Goal: Task Accomplishment & Management: Manage account settings

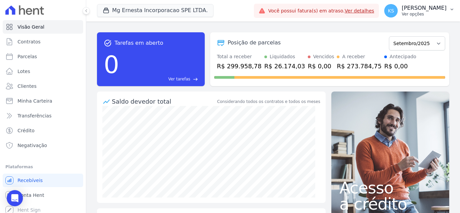
click at [433, 13] on p "Ver opções" at bounding box center [424, 13] width 45 height 5
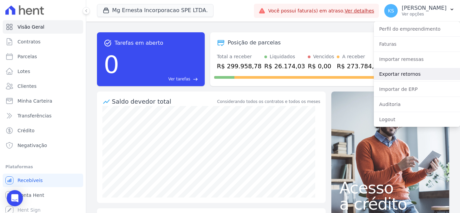
click at [405, 73] on link "Exportar retornos" at bounding box center [417, 74] width 86 height 12
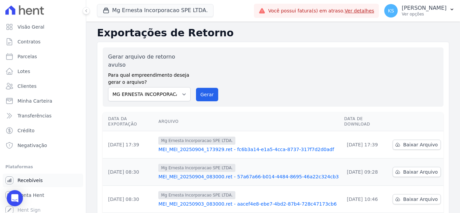
click at [31, 178] on span "Recebíveis" at bounding box center [30, 180] width 25 height 7
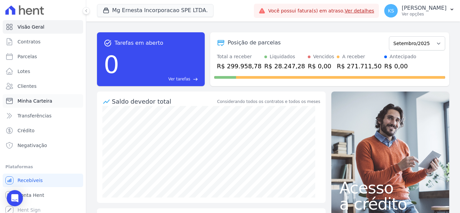
scroll to position [4, 0]
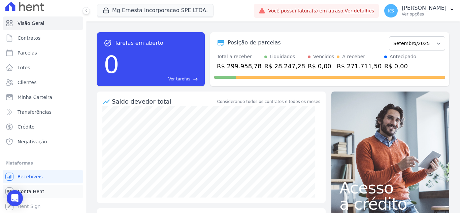
click at [36, 191] on span "Conta Hent" at bounding box center [31, 191] width 27 height 7
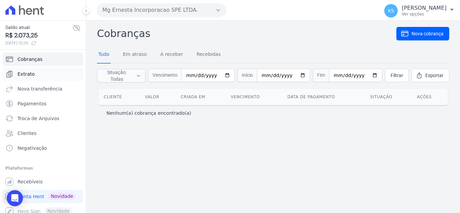
click at [27, 73] on span "Extrato" at bounding box center [26, 74] width 17 height 7
